Goal: Transaction & Acquisition: Book appointment/travel/reservation

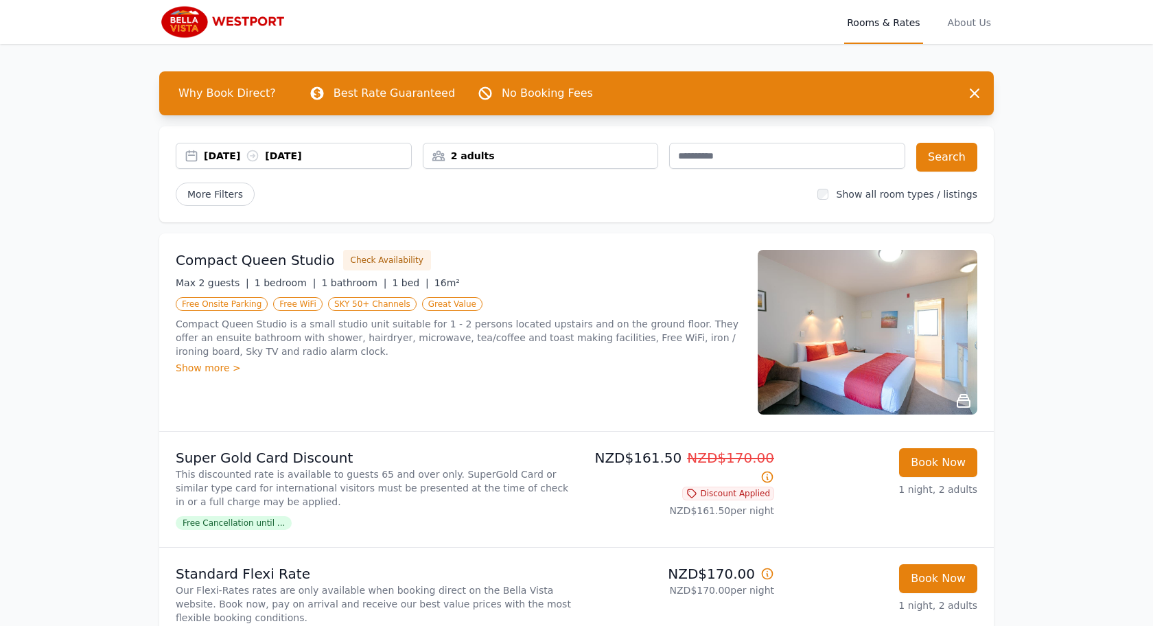
click at [253, 146] on div "[DATE] [DATE]" at bounding box center [294, 156] width 236 height 26
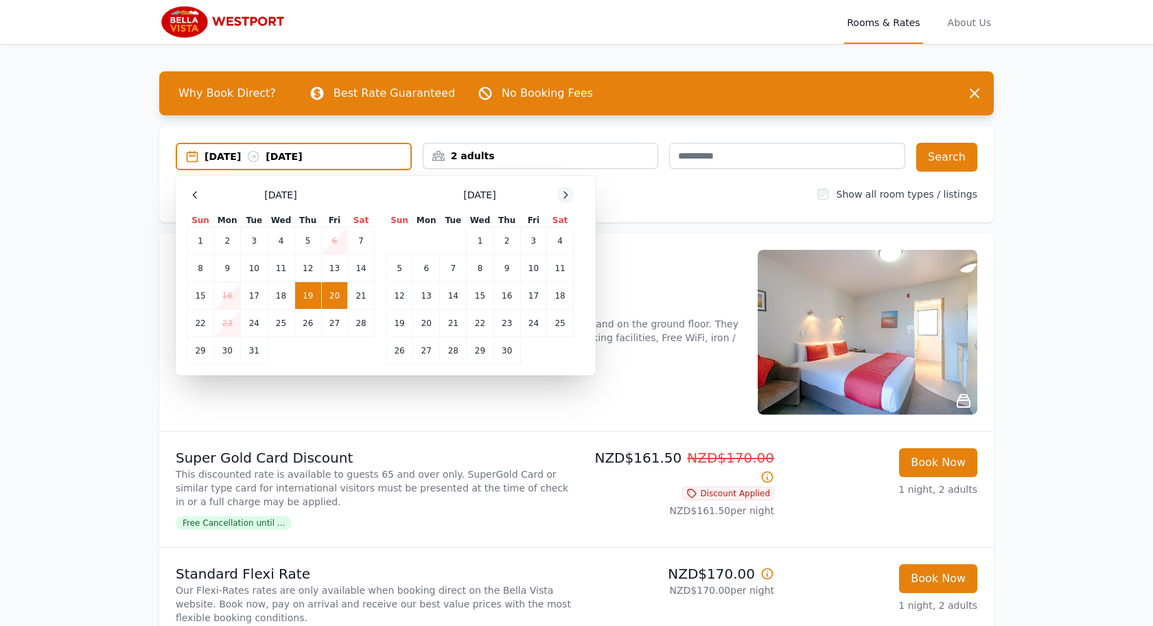
click at [562, 192] on icon at bounding box center [565, 194] width 11 height 11
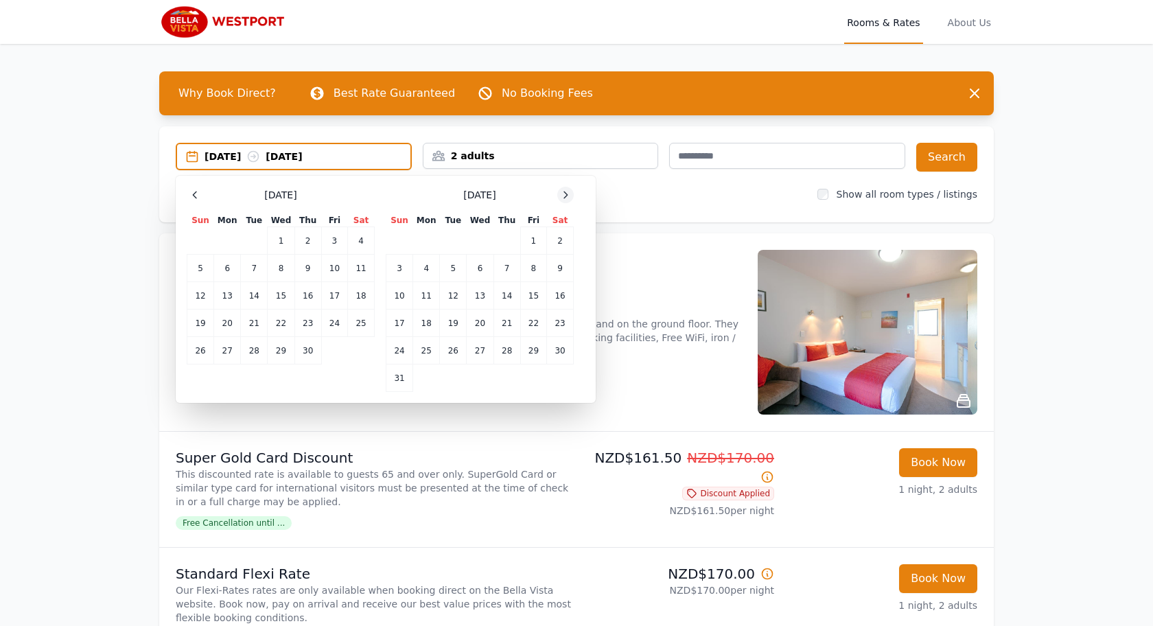
click at [562, 193] on icon at bounding box center [565, 194] width 11 height 11
click at [563, 192] on icon at bounding box center [565, 194] width 11 height 11
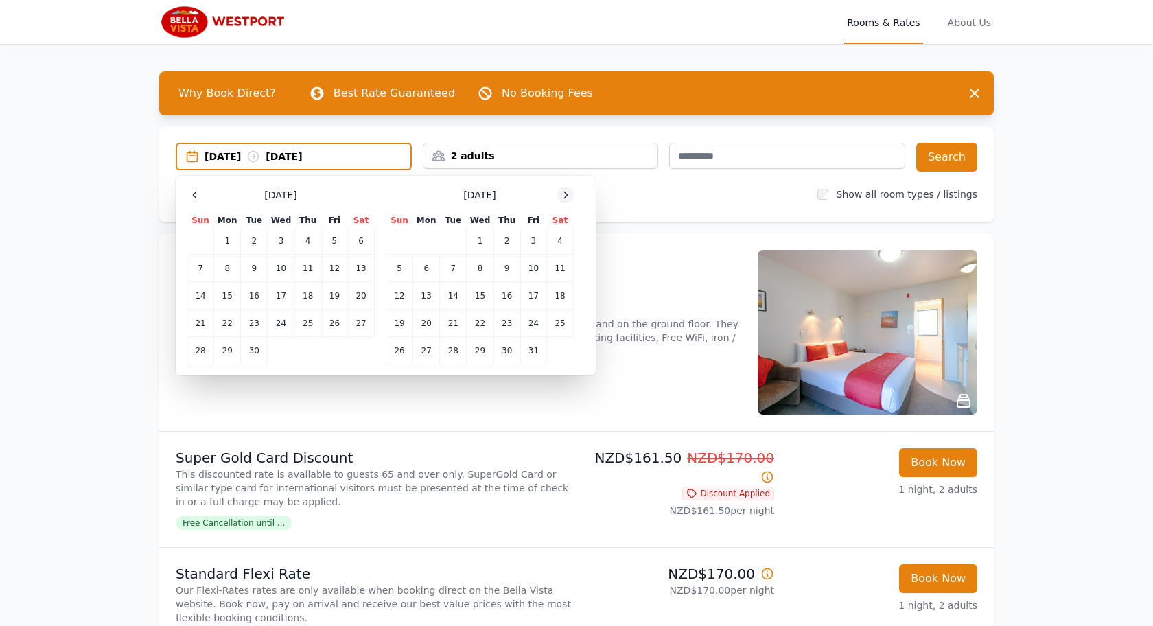
click at [563, 192] on icon at bounding box center [565, 194] width 11 height 11
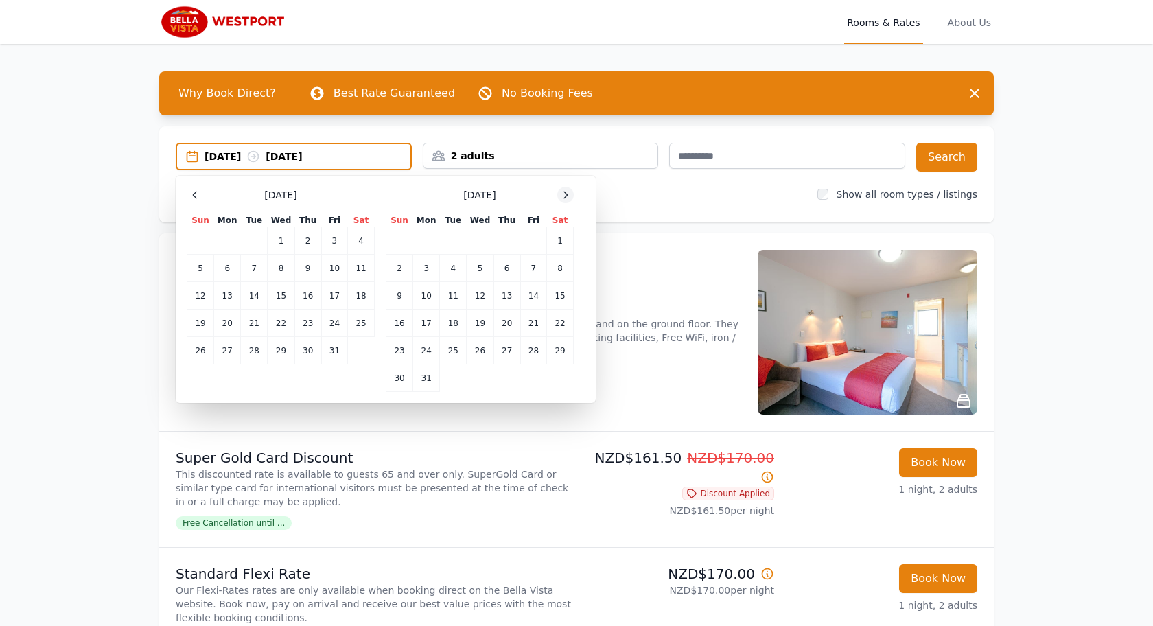
click at [563, 192] on icon at bounding box center [565, 194] width 11 height 11
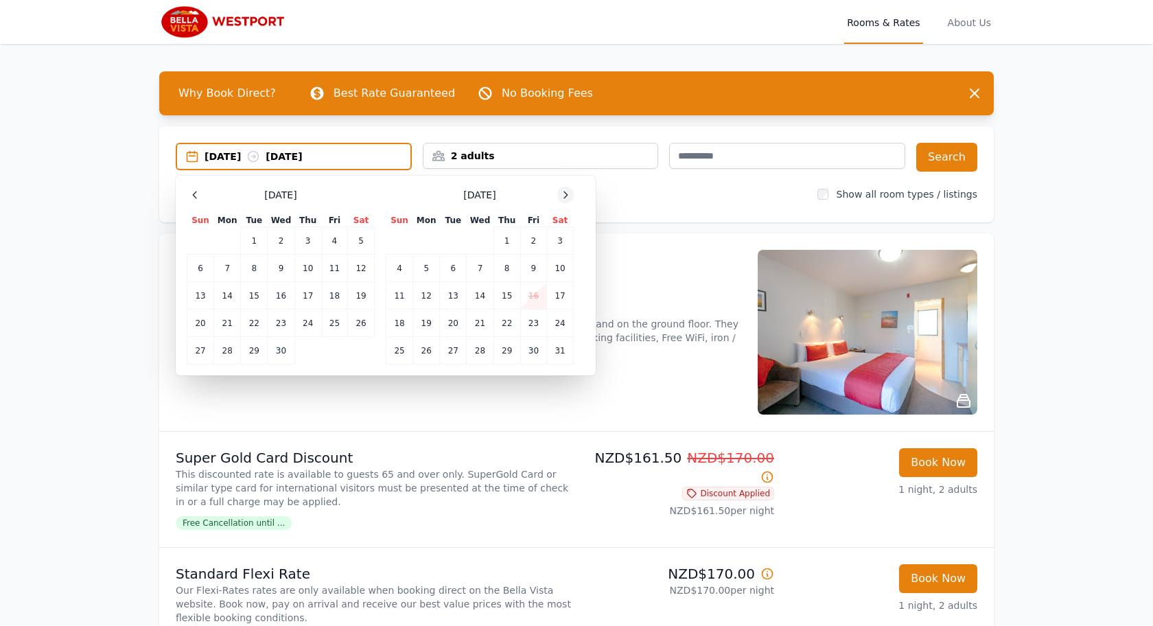
click at [563, 192] on icon at bounding box center [565, 194] width 11 height 11
click at [191, 196] on icon at bounding box center [194, 194] width 11 height 11
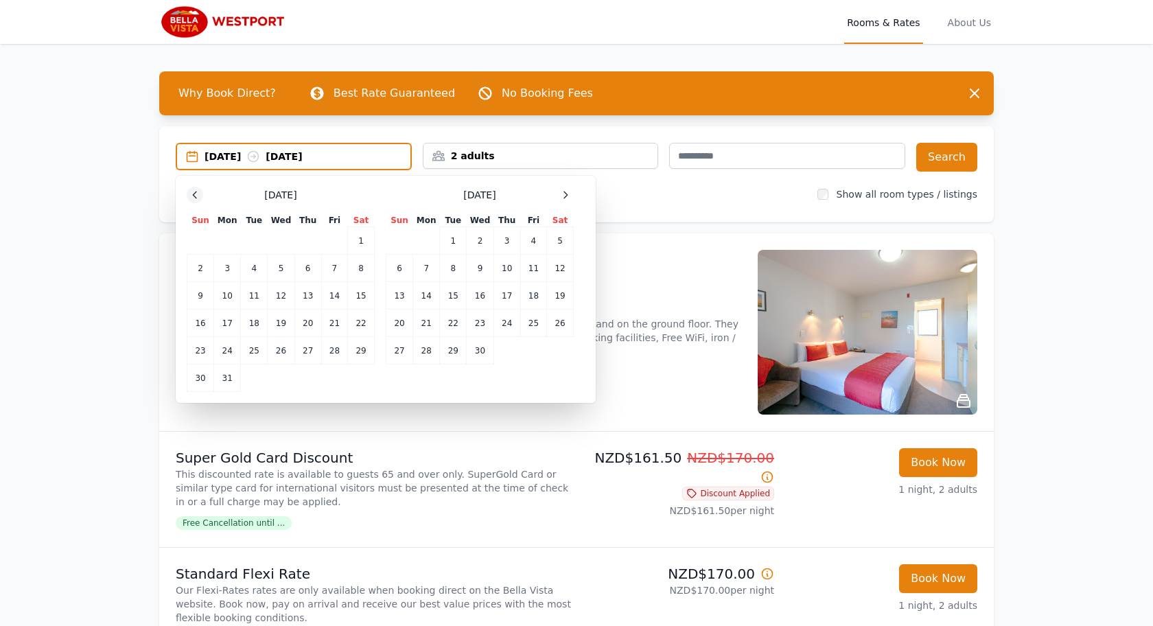
click at [191, 196] on icon at bounding box center [194, 194] width 11 height 11
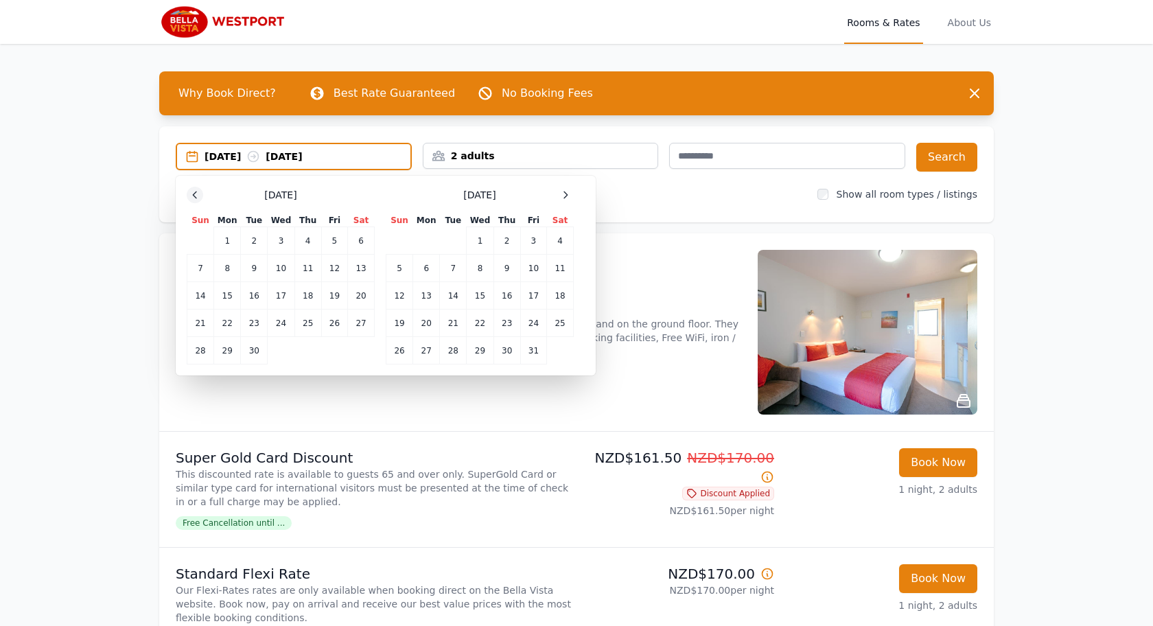
click at [191, 196] on icon at bounding box center [194, 194] width 11 height 11
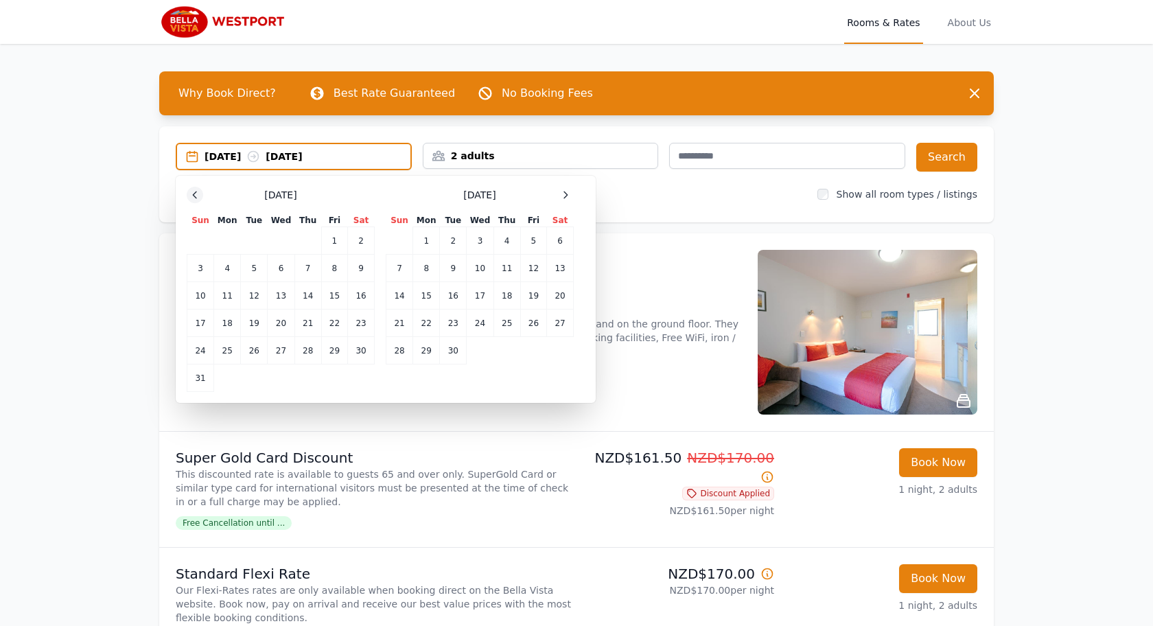
click at [191, 196] on icon at bounding box center [194, 194] width 11 height 11
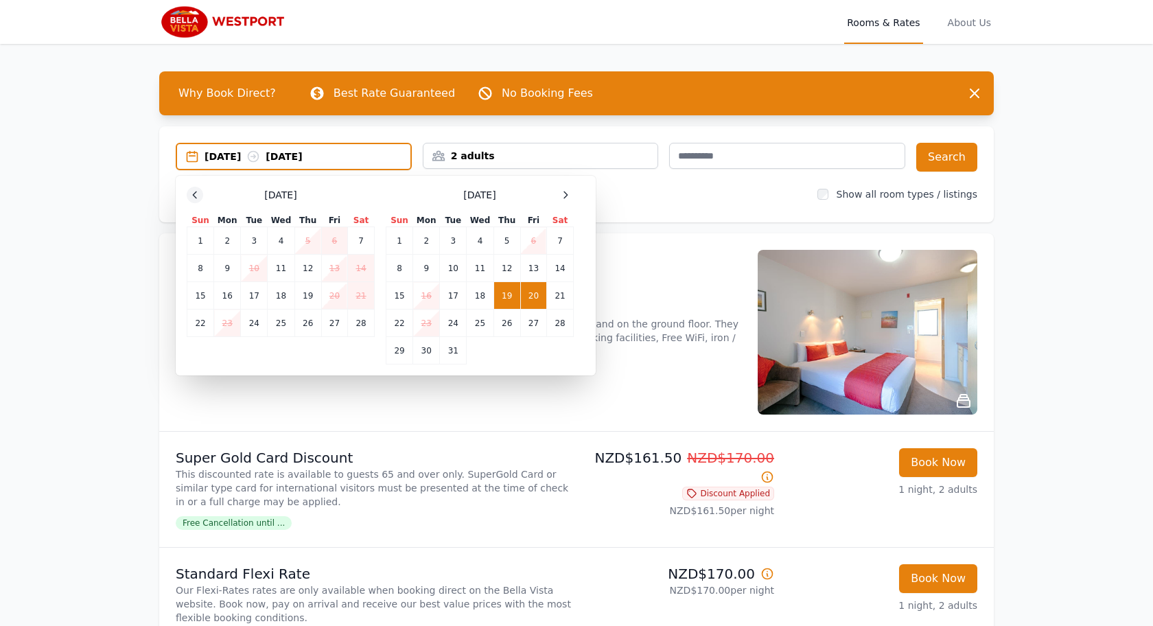
click at [191, 196] on icon at bounding box center [194, 194] width 11 height 11
click at [303, 270] on td "8" at bounding box center [307, 268] width 27 height 27
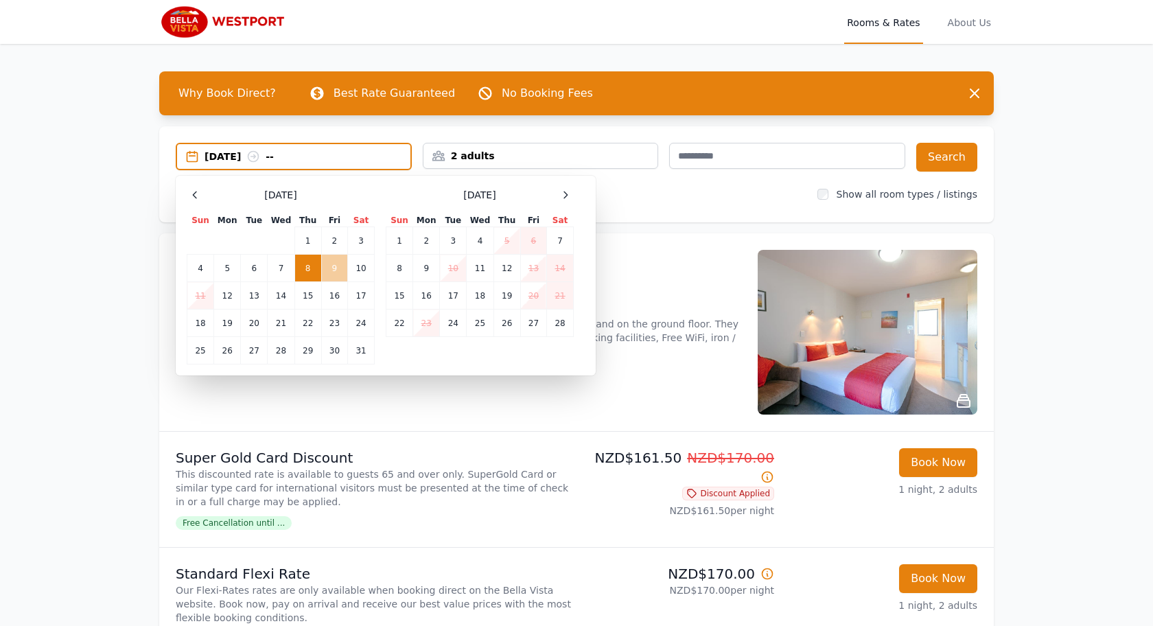
click at [328, 270] on td "9" at bounding box center [334, 268] width 26 height 27
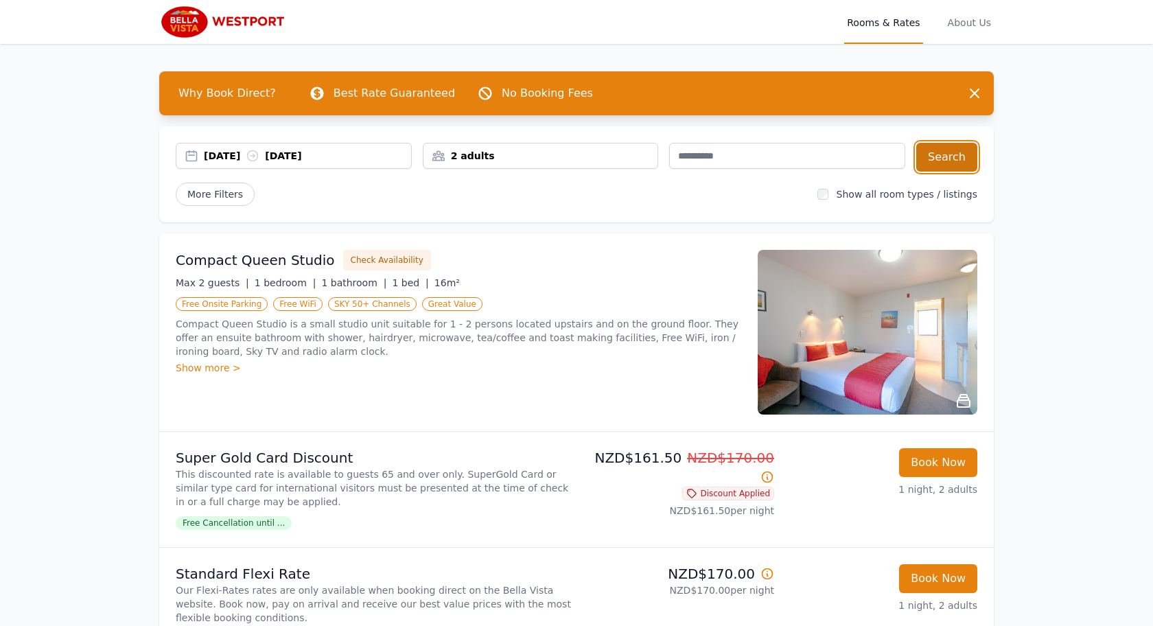
click at [948, 156] on button "Search" at bounding box center [946, 157] width 61 height 29
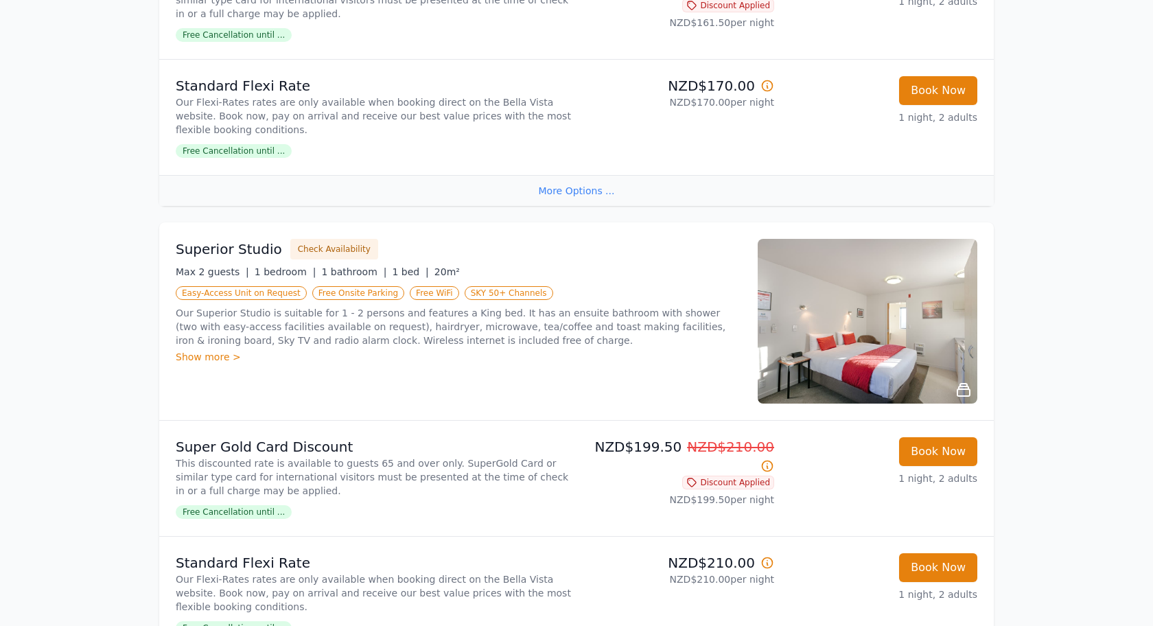
scroll to position [646, 0]
